Goal: Information Seeking & Learning: Learn about a topic

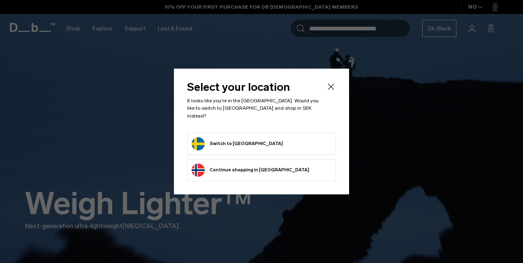
click at [258, 143] on form "Switch to Sweden" at bounding box center [262, 143] width 140 height 13
click at [234, 143] on button "Switch to Sweden" at bounding box center [237, 143] width 91 height 13
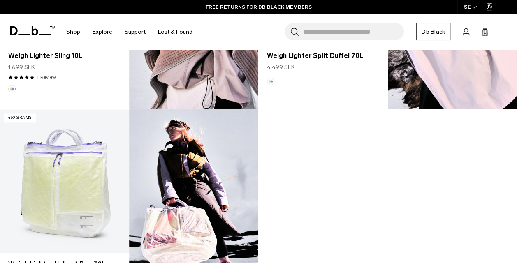
scroll to position [618, 0]
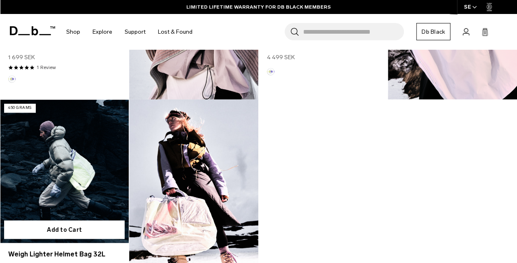
click at [88, 147] on link "Weigh Lighter Helmet Bag 32L" at bounding box center [64, 171] width 129 height 143
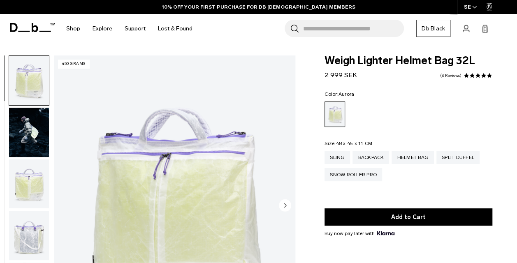
click at [38, 192] on img "button" at bounding box center [29, 184] width 40 height 49
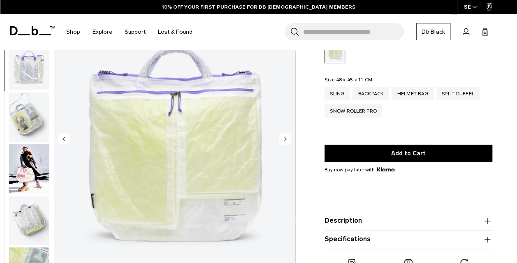
scroll to position [67, 0]
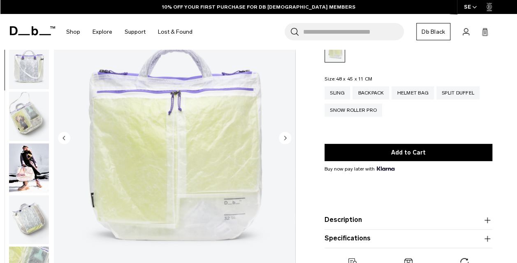
click at [285, 139] on icon "Next slide" at bounding box center [286, 138] width 2 height 4
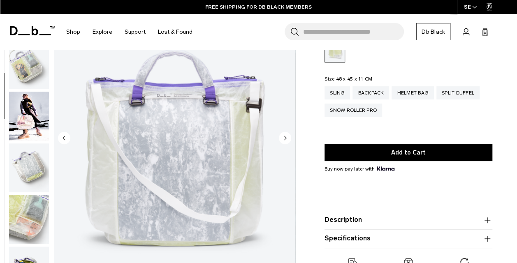
click at [285, 139] on icon "Next slide" at bounding box center [286, 138] width 2 height 4
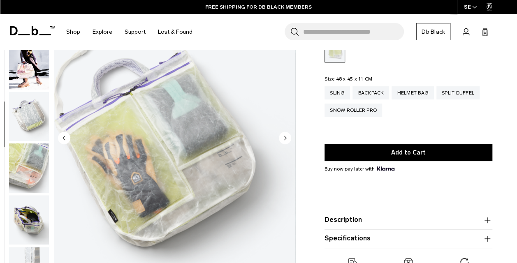
scroll to position [207, 0]
click at [285, 139] on icon "Next slide" at bounding box center [286, 138] width 2 height 4
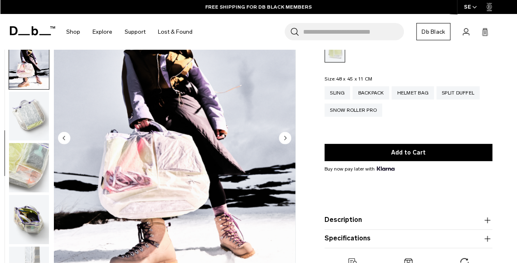
scroll to position [215, 0]
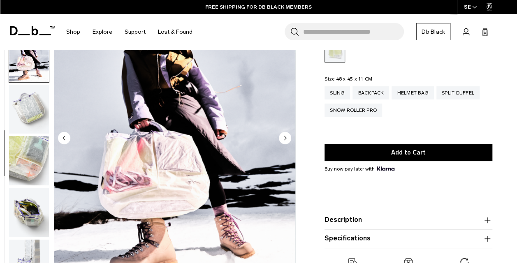
click at [285, 139] on icon "Next slide" at bounding box center [286, 138] width 2 height 4
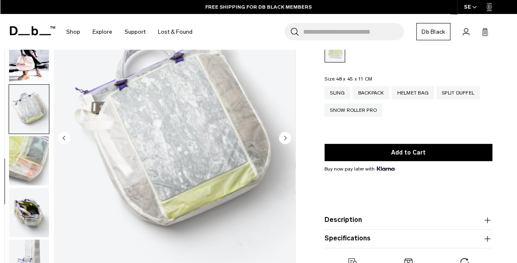
click at [285, 139] on icon "Next slide" at bounding box center [286, 138] width 2 height 4
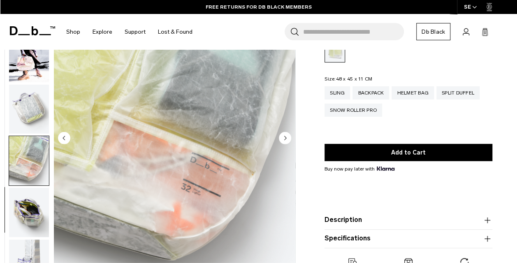
click at [285, 139] on icon "Next slide" at bounding box center [286, 138] width 2 height 4
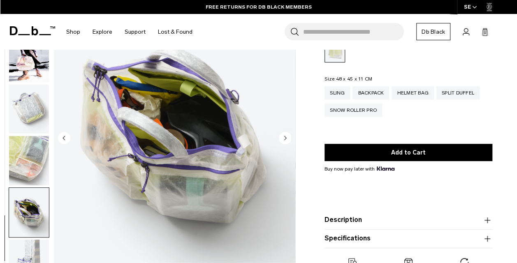
click at [285, 139] on icon "Next slide" at bounding box center [286, 138] width 2 height 4
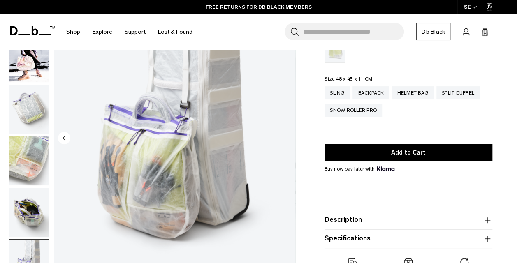
click at [65, 135] on circle "Previous slide" at bounding box center [64, 138] width 12 height 12
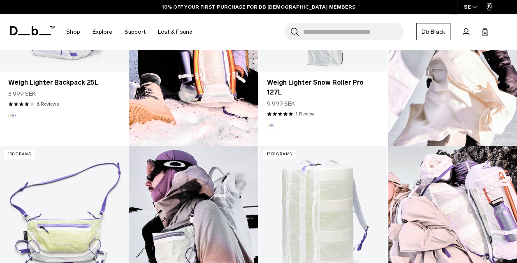
scroll to position [209, 0]
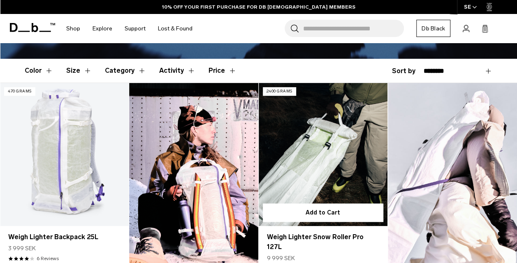
click at [325, 139] on link "Weigh Lighter Snow Roller Pro 127L" at bounding box center [323, 154] width 129 height 143
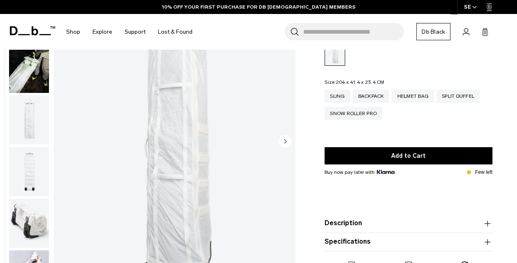
scroll to position [72, 0]
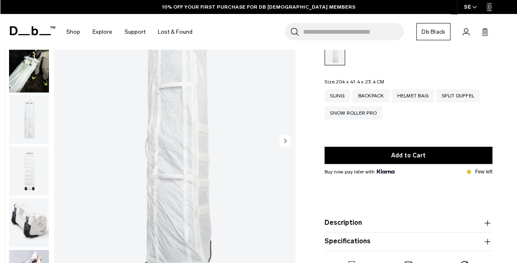
click at [284, 140] on circle "Next slide" at bounding box center [285, 141] width 12 height 12
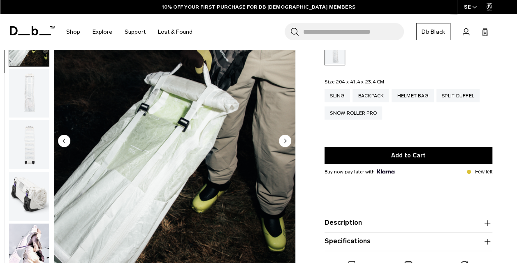
scroll to position [52, 0]
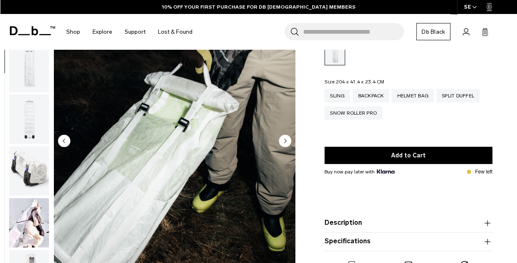
click at [284, 140] on circle "Next slide" at bounding box center [285, 141] width 12 height 12
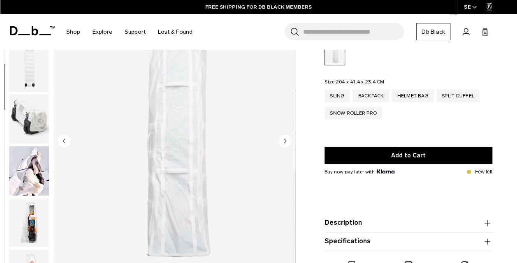
click at [284, 140] on circle "Next slide" at bounding box center [285, 141] width 12 height 12
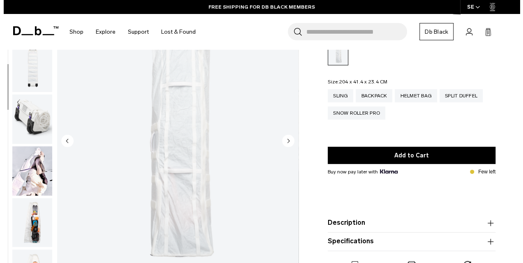
scroll to position [111, 0]
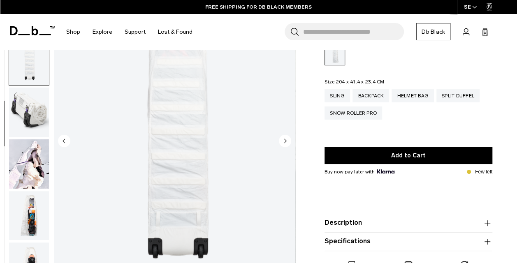
click at [284, 140] on circle "Next slide" at bounding box center [285, 141] width 12 height 12
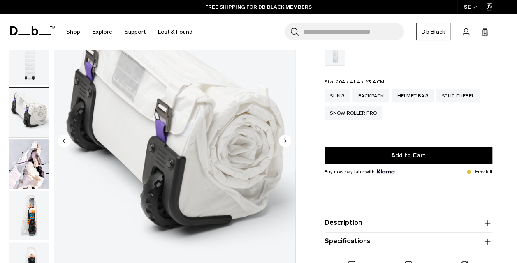
click at [284, 140] on circle "Next slide" at bounding box center [285, 141] width 12 height 12
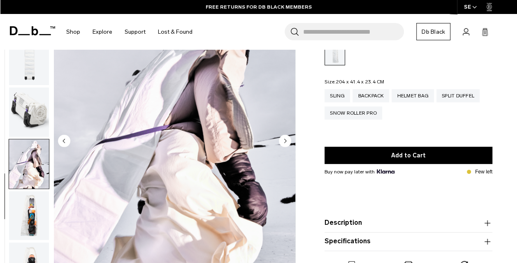
click at [284, 140] on circle "Next slide" at bounding box center [285, 141] width 12 height 12
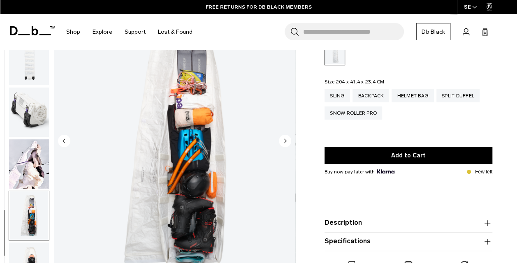
click at [284, 140] on circle "Next slide" at bounding box center [285, 141] width 12 height 12
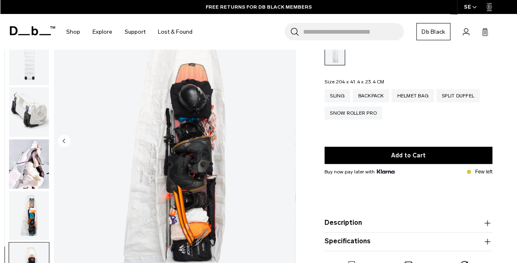
click at [284, 140] on img "8 / 8" at bounding box center [175, 142] width 242 height 302
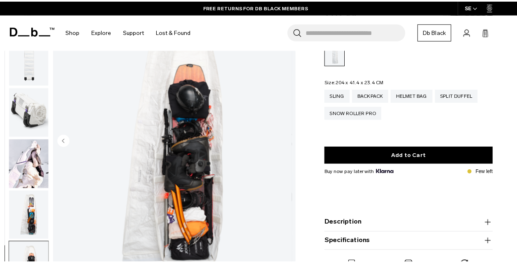
scroll to position [107, 0]
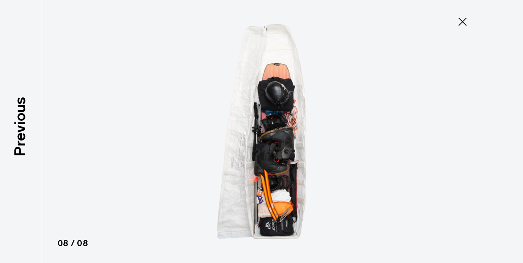
click at [464, 19] on icon at bounding box center [462, 21] width 13 height 13
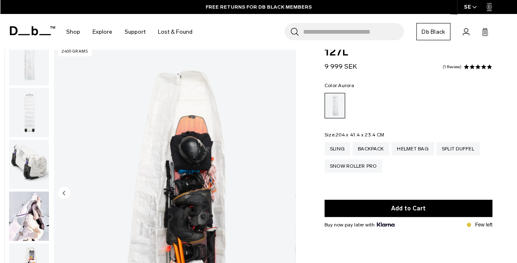
scroll to position [9, 0]
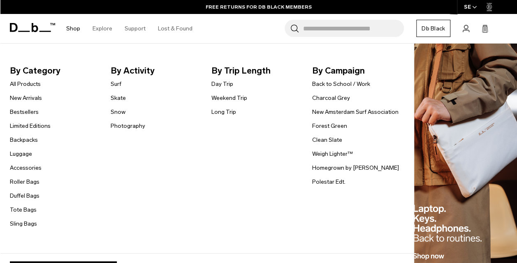
click at [72, 29] on link "Shop" at bounding box center [73, 28] width 14 height 29
click at [118, 113] on link "Snow" at bounding box center [118, 112] width 15 height 9
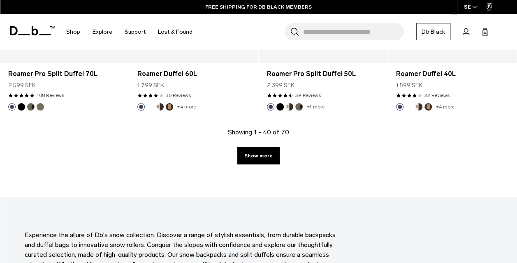
scroll to position [2151, 0]
click at [263, 147] on link "Show more" at bounding box center [258, 155] width 42 height 17
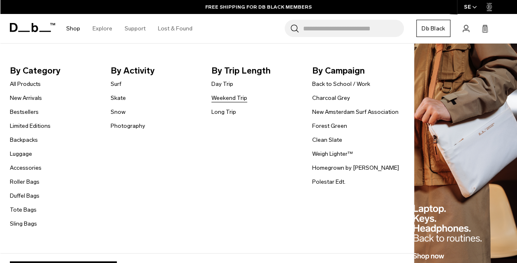
click at [219, 100] on link "Weekend Trip" at bounding box center [230, 98] width 36 height 9
click at [32, 128] on link "Limited Editions" at bounding box center [30, 126] width 41 height 9
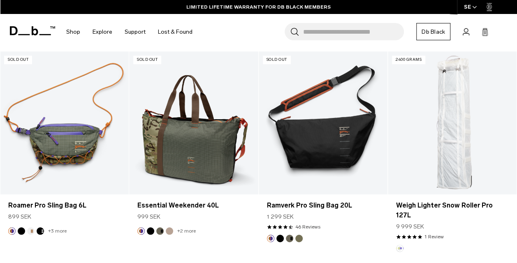
scroll to position [347, 0]
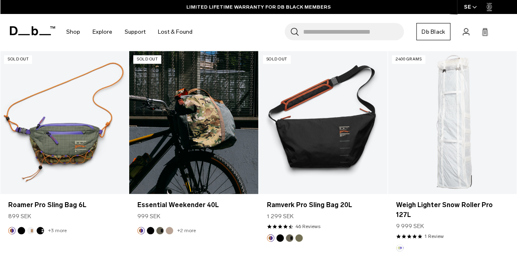
click at [204, 120] on link "Essential Weekender 40L" at bounding box center [193, 122] width 129 height 143
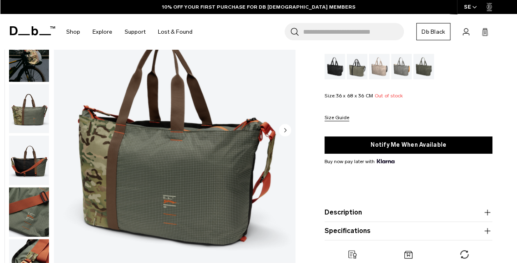
scroll to position [79, 0]
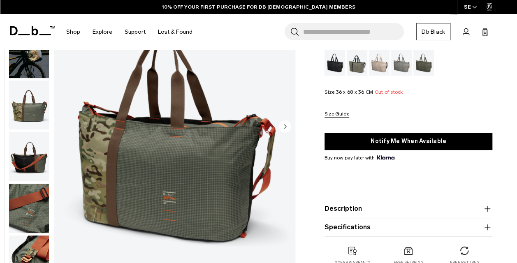
click at [286, 128] on circle "Next slide" at bounding box center [285, 126] width 12 height 12
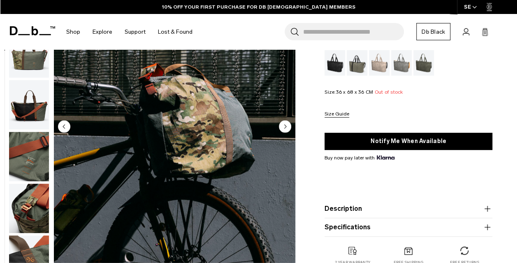
click at [286, 128] on circle "Next slide" at bounding box center [285, 126] width 12 height 12
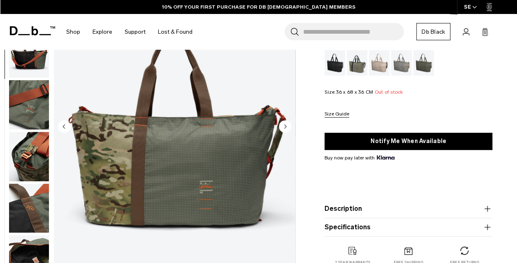
click at [286, 128] on circle "Next slide" at bounding box center [285, 126] width 12 height 12
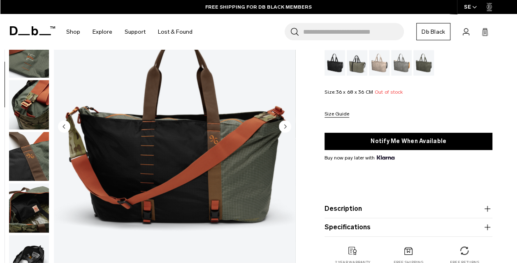
click at [286, 128] on circle "Next slide" at bounding box center [285, 126] width 12 height 12
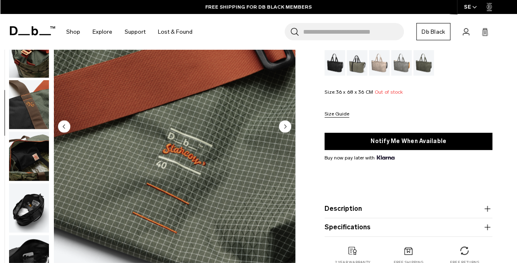
click at [286, 128] on circle "Next slide" at bounding box center [285, 126] width 12 height 12
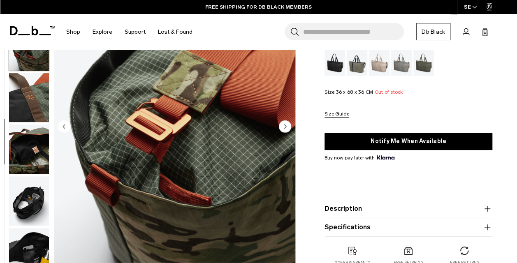
click at [286, 128] on circle "Next slide" at bounding box center [285, 126] width 12 height 12
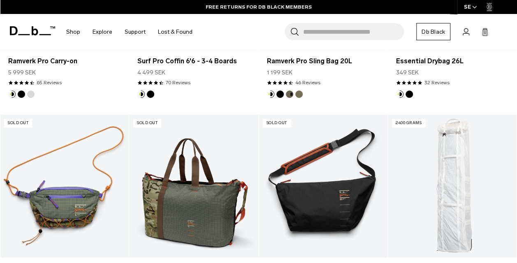
scroll to position [284, 0]
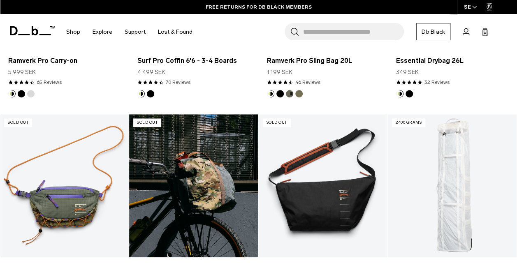
click at [180, 204] on link "Essential Weekender 40L" at bounding box center [193, 185] width 129 height 143
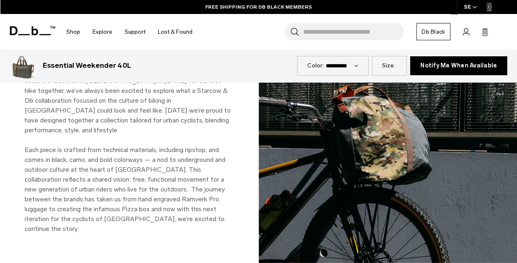
scroll to position [747, 0]
